Goal: Task Accomplishment & Management: Manage account settings

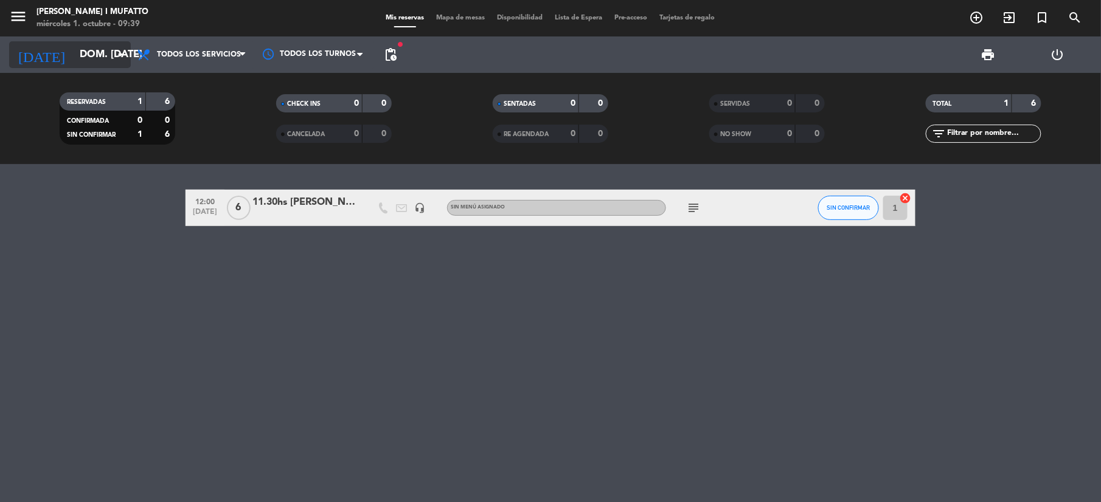
drag, startPoint x: 142, startPoint y: 16, endPoint x: 112, endPoint y: 49, distance: 44.3
click at [112, 49] on div "menu Cantina [PERSON_NAME] i Mufatto miércoles 1. octubre - 09:39 Mis reservas …" at bounding box center [550, 82] width 1101 height 164
click at [112, 49] on input "dom. [DATE]" at bounding box center [139, 55] width 131 height 24
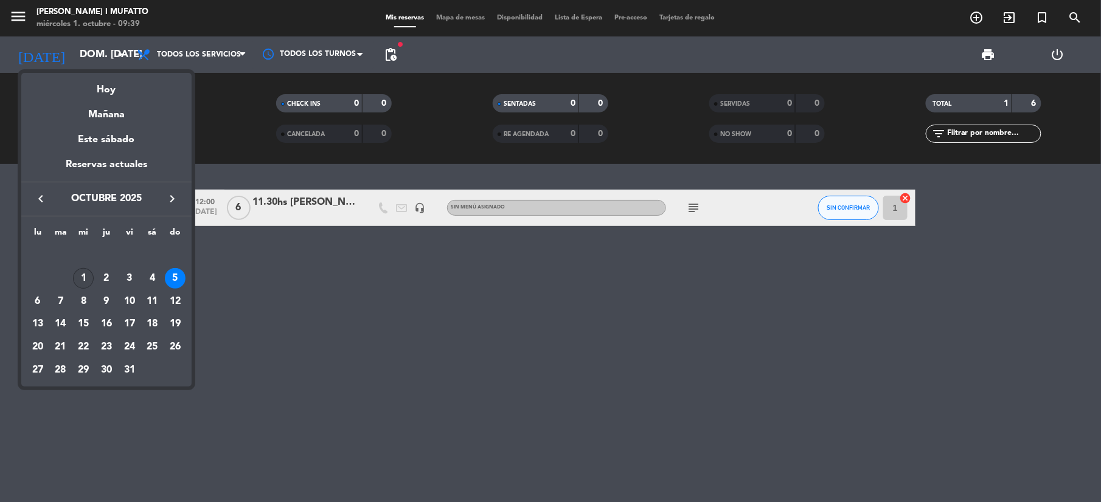
click at [88, 276] on div "1" at bounding box center [83, 278] width 21 height 21
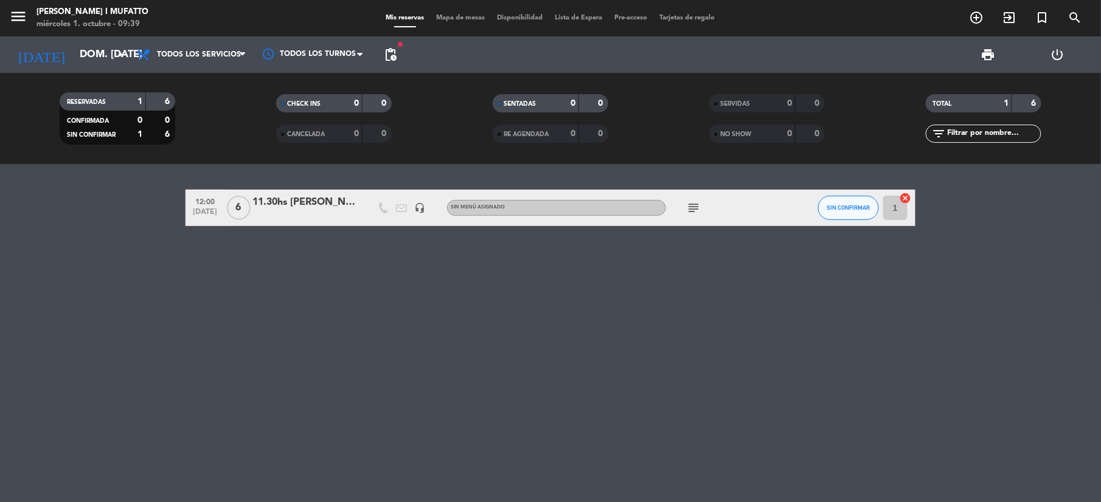
type input "mié. [DATE]"
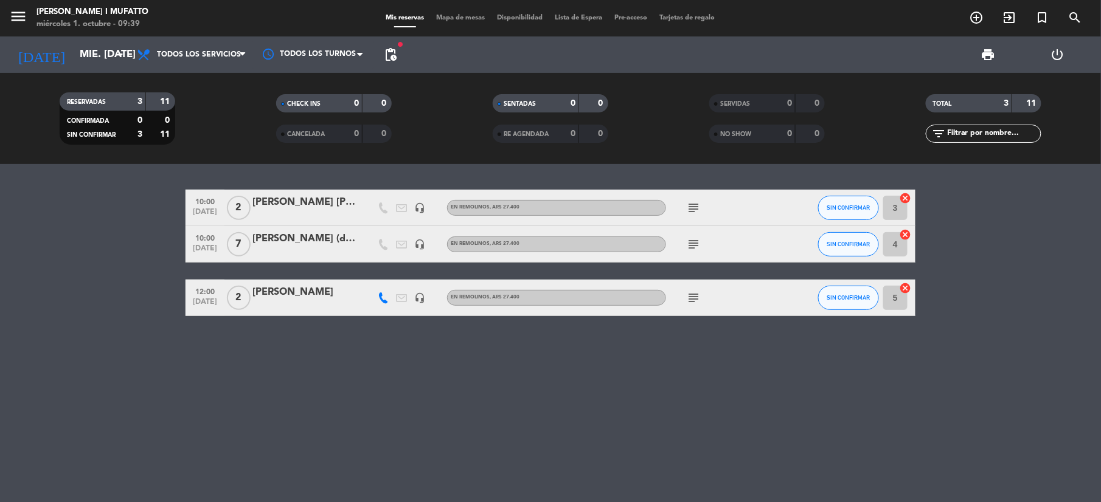
click at [280, 236] on div "[PERSON_NAME] (discovery mza)" at bounding box center [303, 239] width 103 height 16
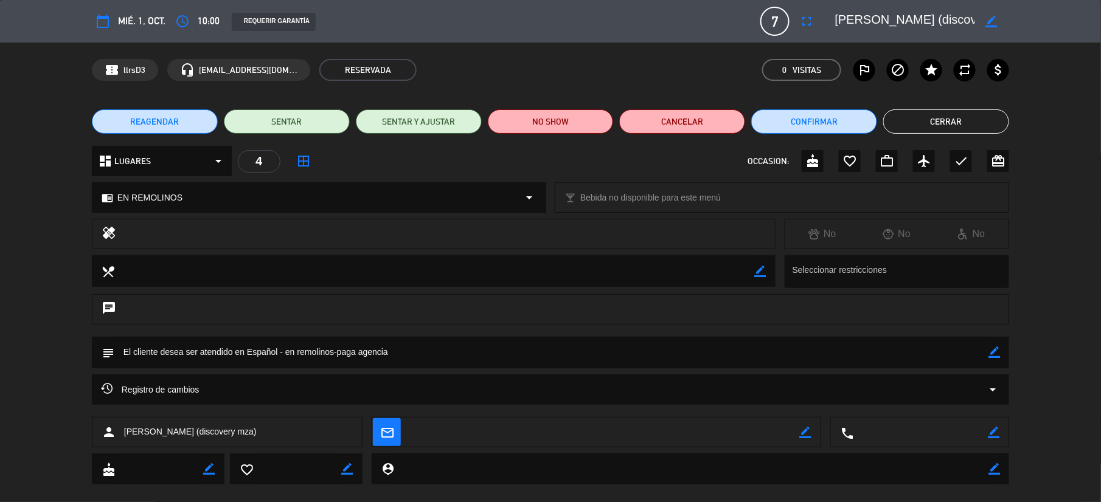
click at [190, 127] on button "REAGENDAR" at bounding box center [155, 121] width 126 height 24
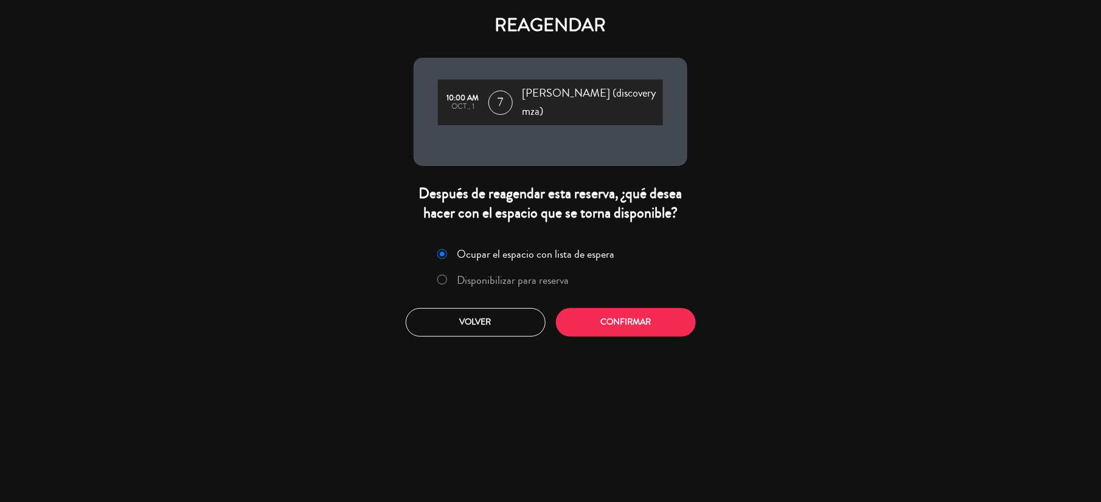
click at [594, 335] on div "REAGENDAR 10:00 AM oct., 1 7 [PERSON_NAME] (discovery mza) Después de reagendar…" at bounding box center [550, 251] width 1101 height 502
click at [585, 314] on button "Confirmar" at bounding box center [626, 322] width 140 height 29
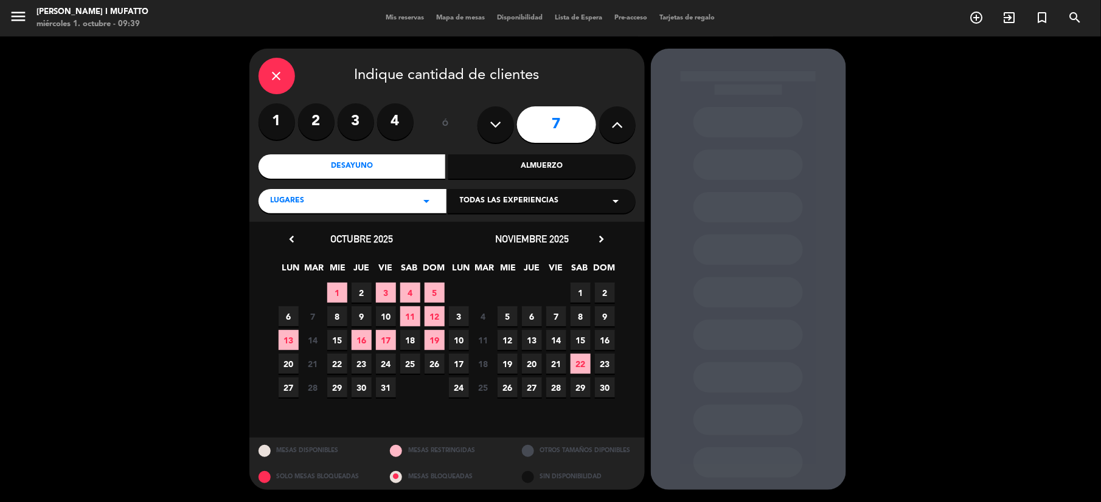
click at [579, 288] on span "1" at bounding box center [580, 293] width 20 height 20
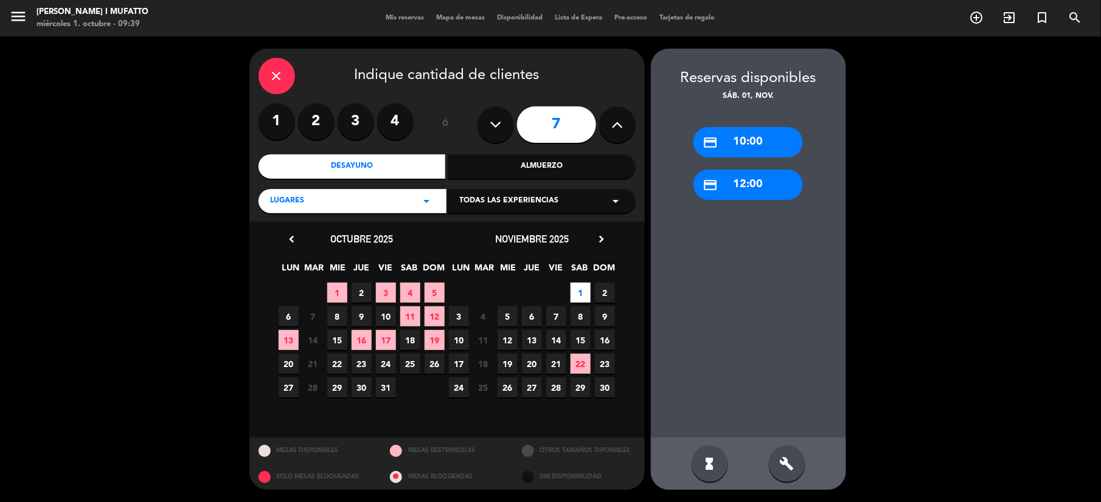
click at [735, 140] on div "credit_card 10:00" at bounding box center [747, 142] width 109 height 30
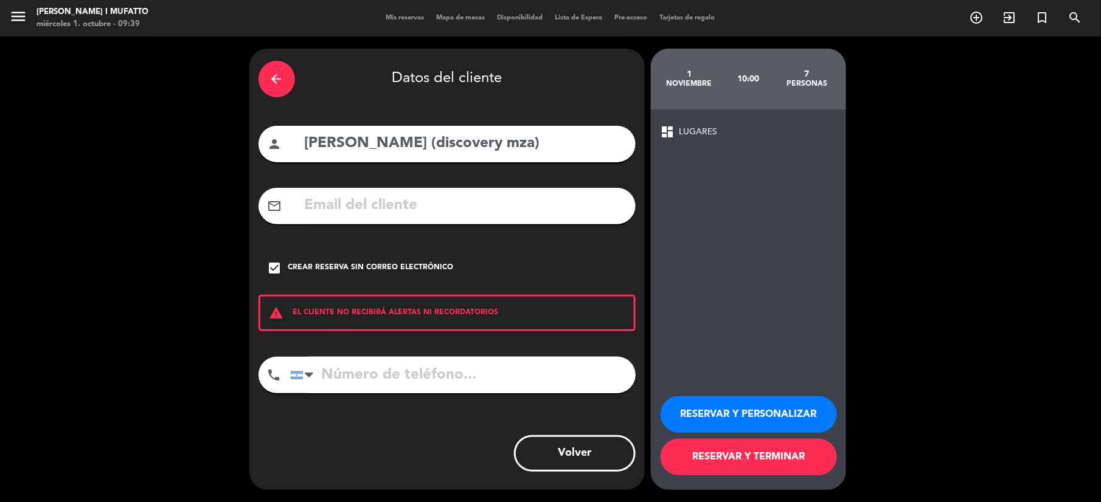
click at [723, 420] on button "RESERVAR Y PERSONALIZAR" at bounding box center [748, 415] width 176 height 36
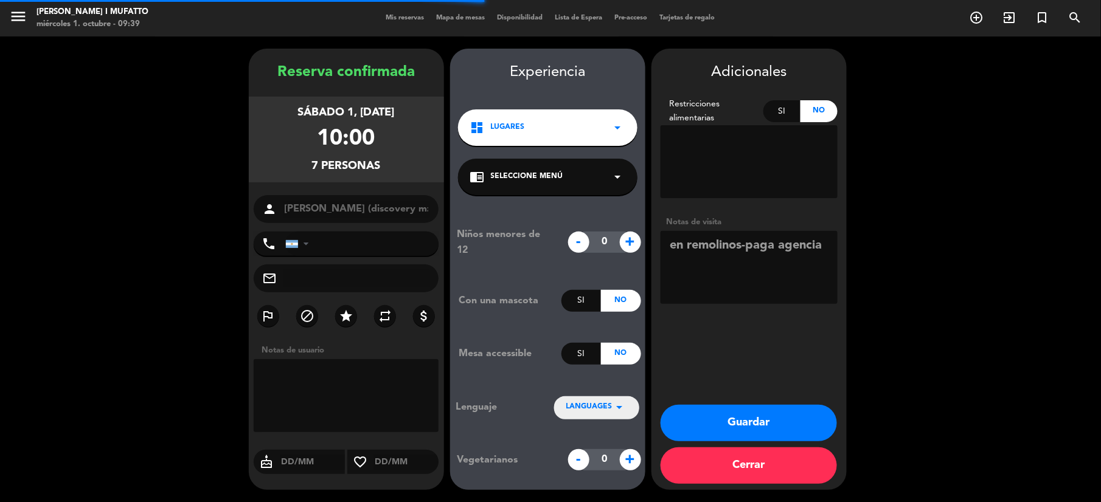
click at [723, 420] on button "Guardar" at bounding box center [748, 423] width 176 height 36
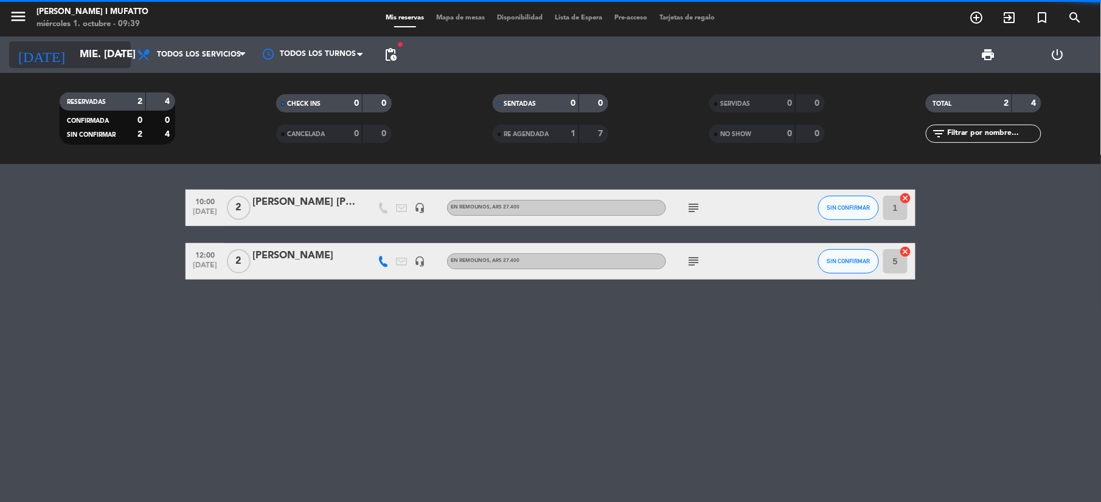
click at [74, 56] on input "mié. [DATE]" at bounding box center [139, 55] width 131 height 24
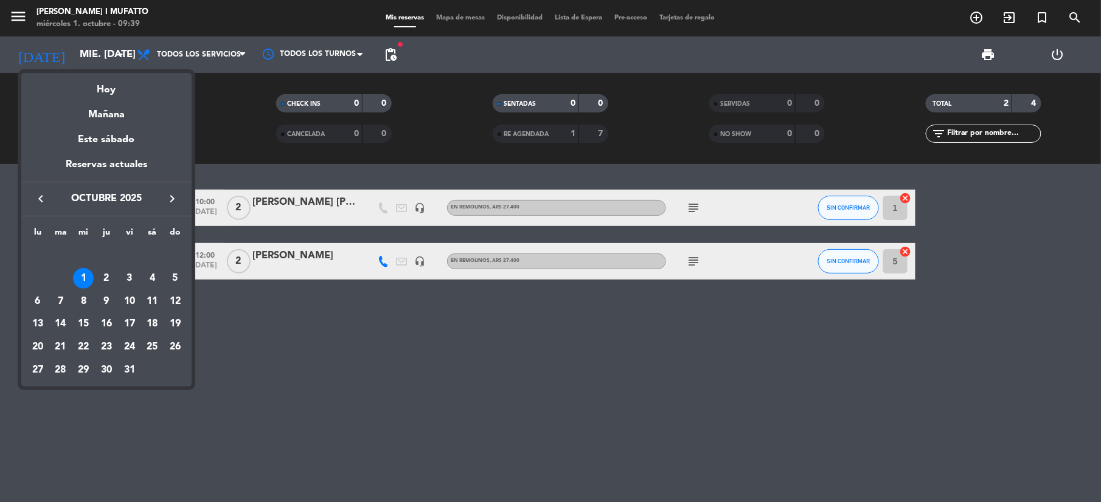
click at [167, 209] on div "keyboard_arrow_left octubre 2025 keyboard_arrow_right" at bounding box center [106, 199] width 170 height 34
click at [167, 208] on div "keyboard_arrow_left octubre 2025 keyboard_arrow_right" at bounding box center [106, 199] width 170 height 34
click at [171, 202] on icon "keyboard_arrow_right" at bounding box center [172, 199] width 15 height 15
click at [147, 256] on div "1" at bounding box center [152, 255] width 21 height 21
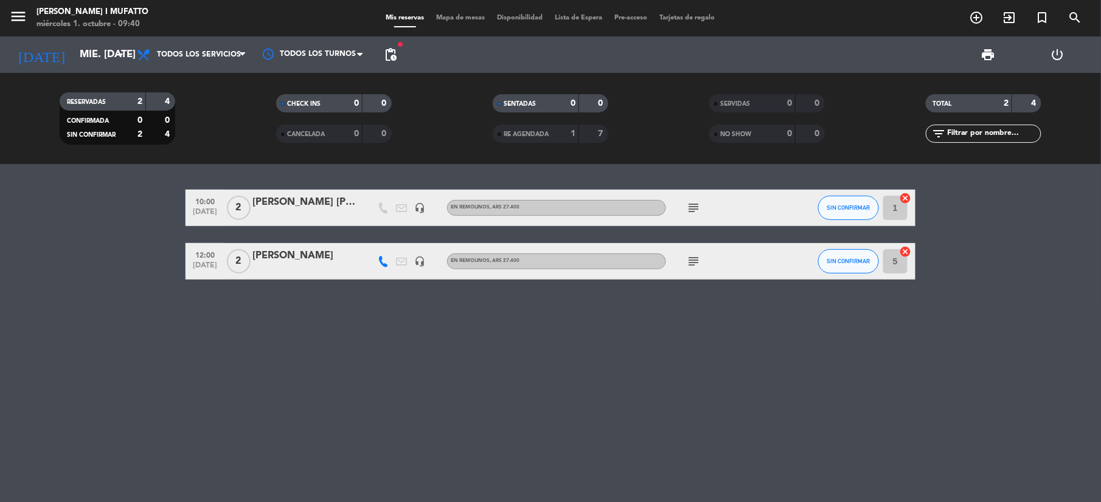
type input "sáb. [DATE]"
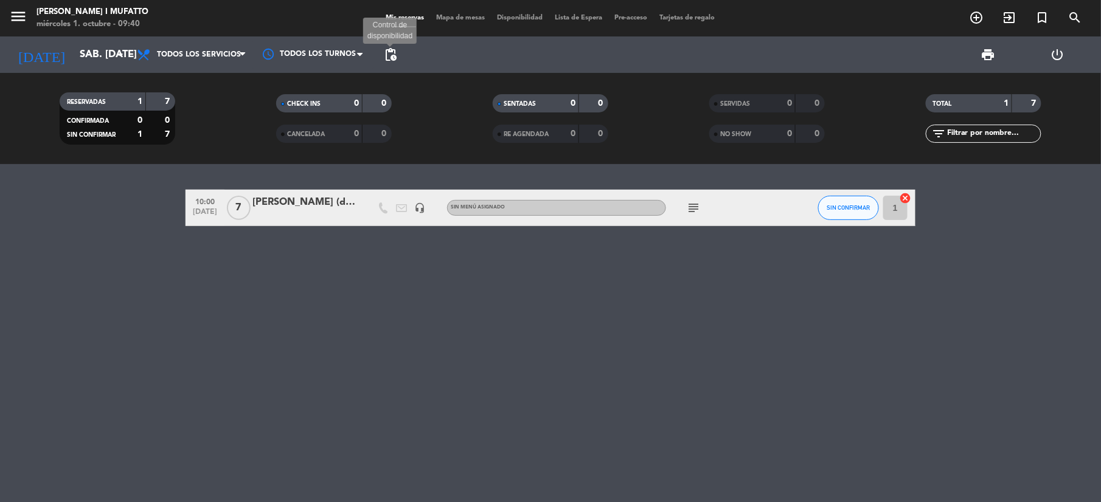
click at [394, 49] on span "pending_actions" at bounding box center [390, 54] width 15 height 15
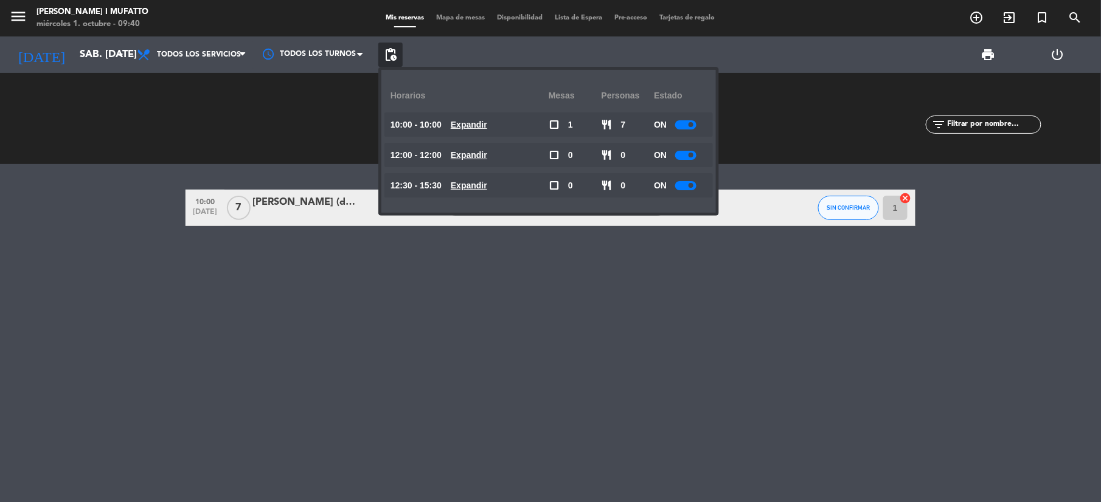
click at [681, 124] on div at bounding box center [685, 124] width 21 height 9
click at [687, 184] on div at bounding box center [685, 185] width 21 height 9
